Goal: Navigation & Orientation: Find specific page/section

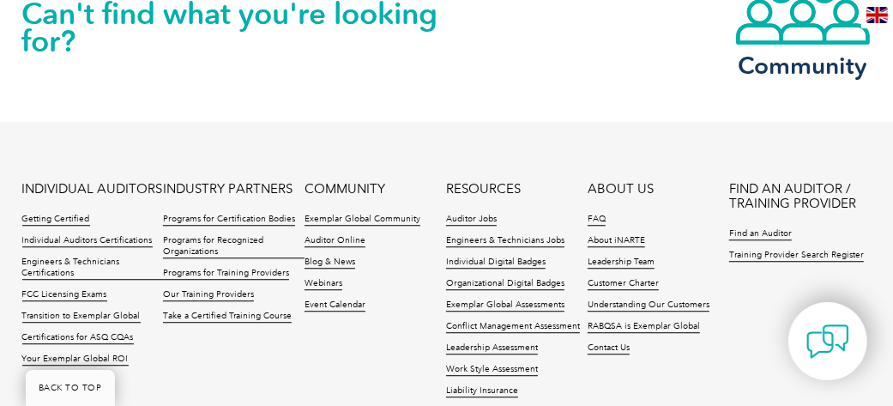
scroll to position [2660, 0]
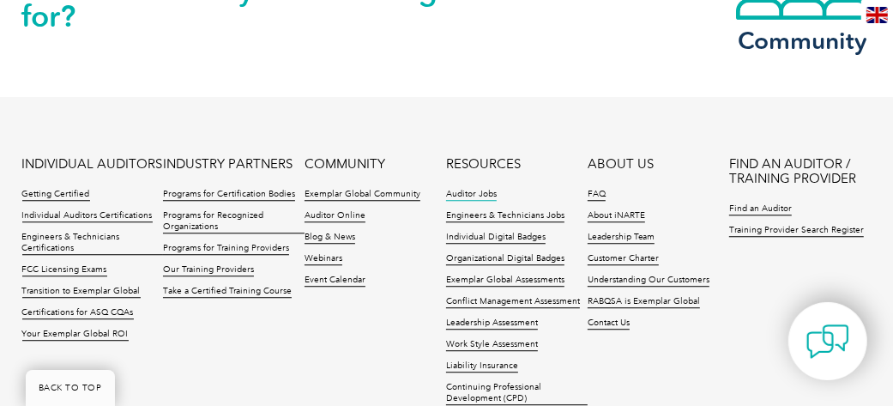
click at [460, 189] on link "Auditor Jobs" at bounding box center [471, 195] width 51 height 12
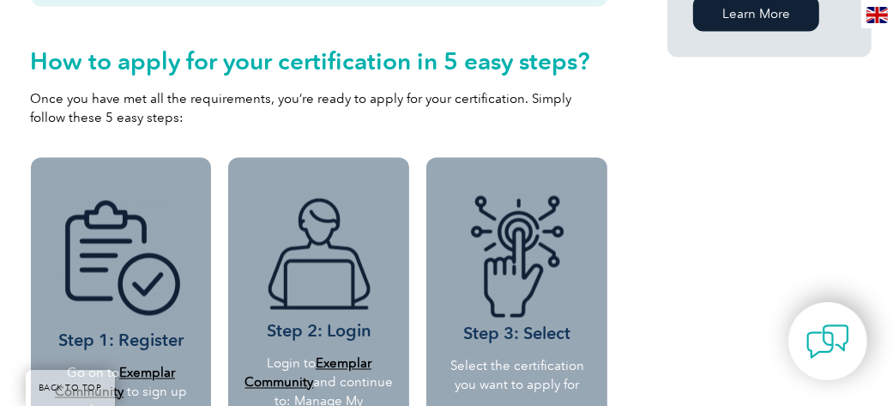
scroll to position [1404, 0]
